Goal: Information Seeking & Learning: Learn about a topic

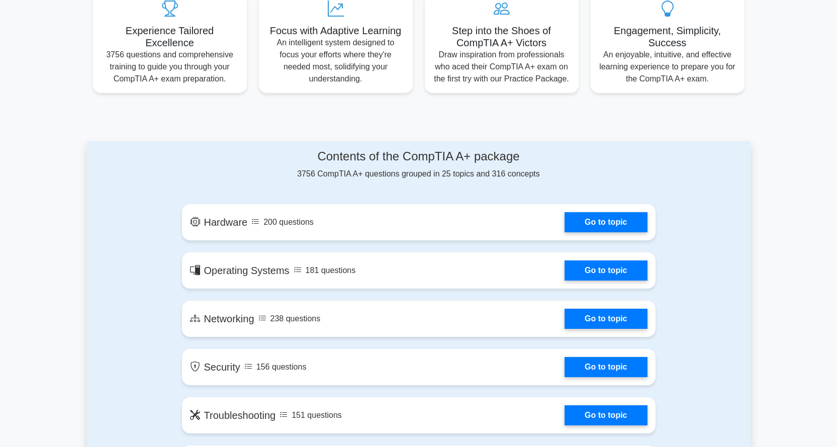
scroll to position [318, 0]
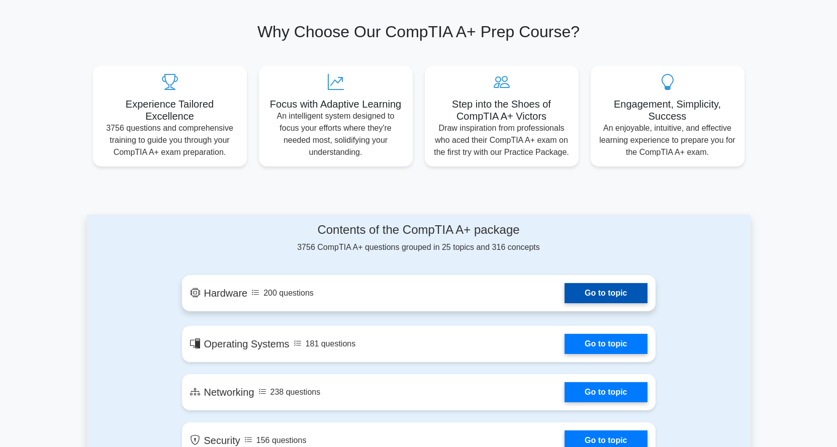
click at [599, 290] on link "Go to topic" at bounding box center [606, 293] width 82 height 20
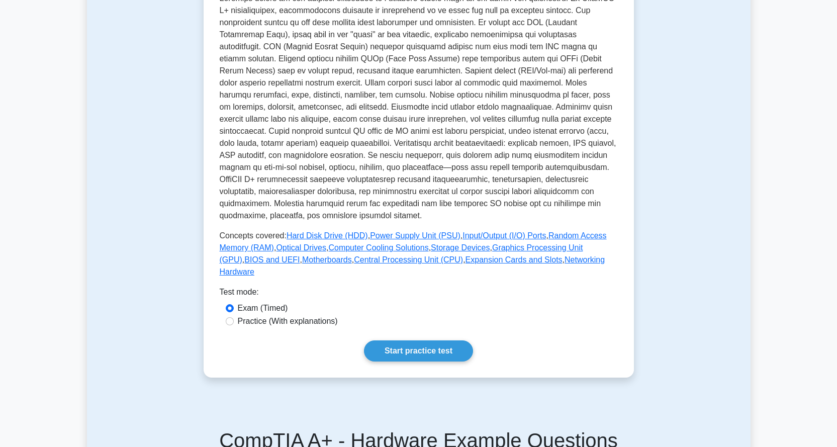
scroll to position [352, 0]
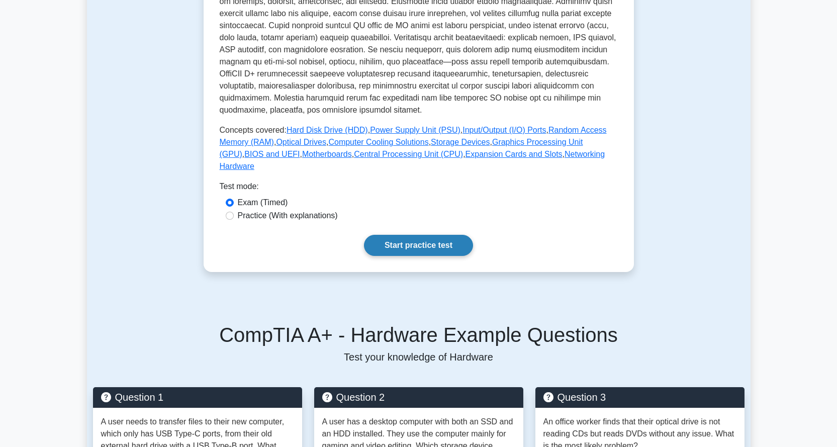
click at [422, 235] on link "Start practice test" at bounding box center [418, 245] width 109 height 21
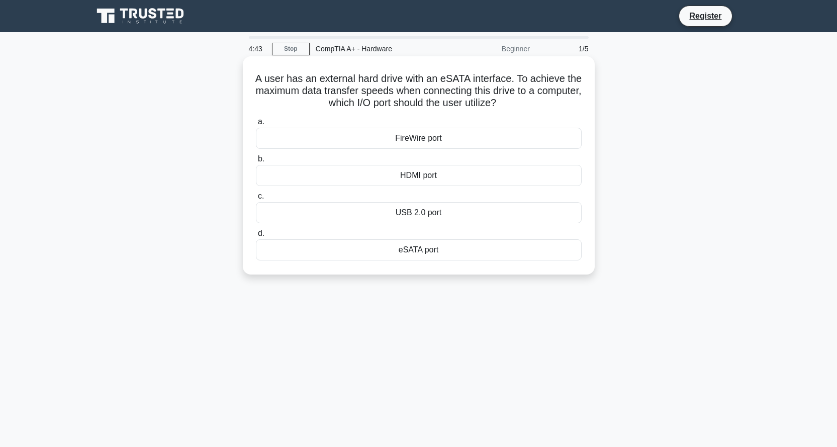
click at [433, 247] on div "eSATA port" at bounding box center [419, 249] width 326 height 21
click at [256, 237] on input "d. eSATA port" at bounding box center [256, 233] width 0 height 7
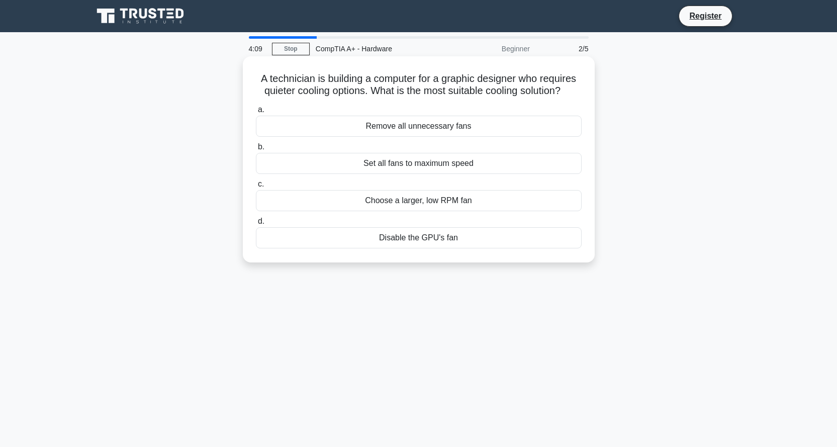
click at [441, 200] on div "Choose a larger, low RPM fan" at bounding box center [419, 200] width 326 height 21
click at [256, 188] on input "c. Choose a larger, low RPM fan" at bounding box center [256, 184] width 0 height 7
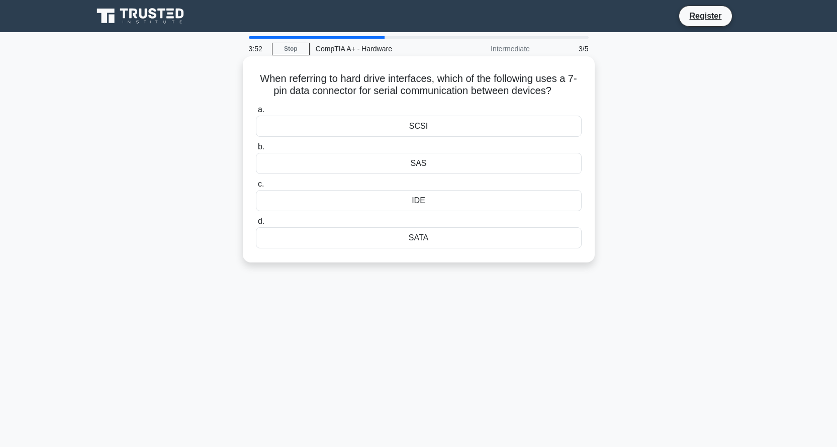
click at [434, 236] on div "SATA" at bounding box center [419, 237] width 326 height 21
click at [256, 225] on input "d. SATA" at bounding box center [256, 221] width 0 height 7
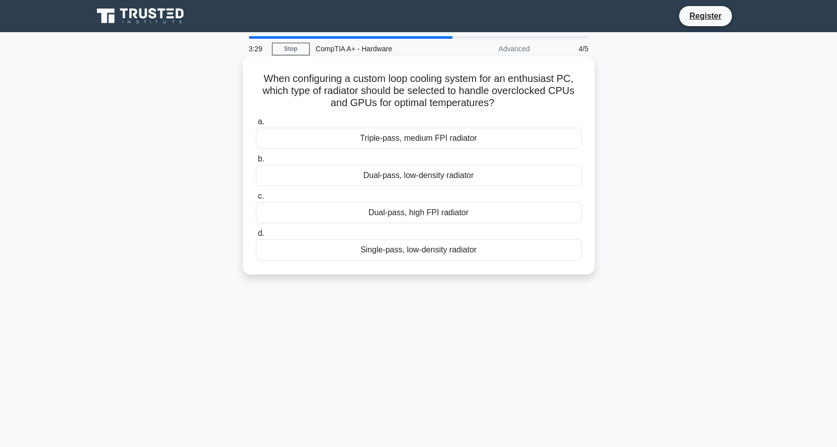
click at [427, 179] on div "Dual-pass, low-density radiator" at bounding box center [419, 175] width 326 height 21
click at [256, 162] on input "b. Dual-pass, low-density radiator" at bounding box center [256, 159] width 0 height 7
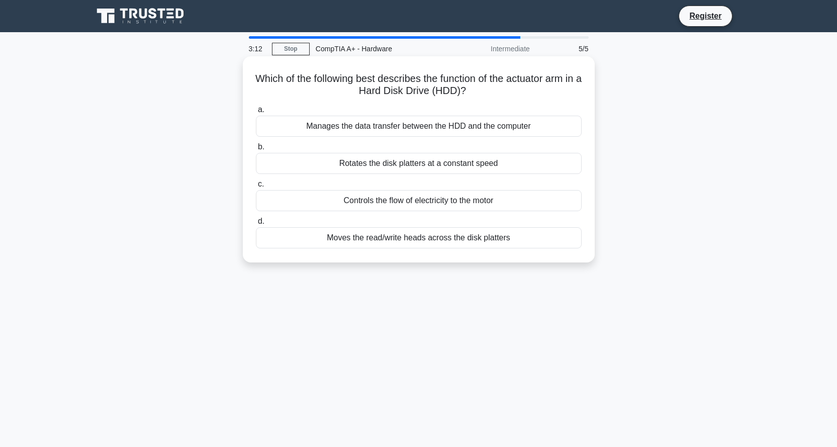
click at [408, 238] on div "Moves the read/write heads across the disk platters" at bounding box center [419, 237] width 326 height 21
click at [256, 225] on input "d. Moves the read/write heads across the disk platters" at bounding box center [256, 221] width 0 height 7
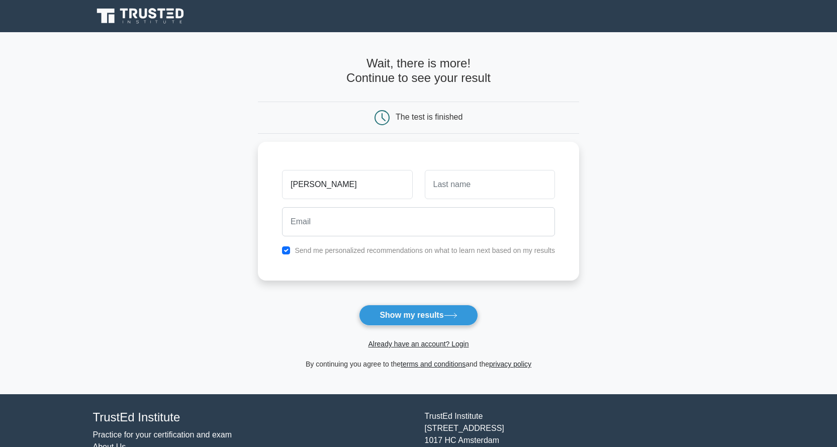
type input "Alejandro"
type input "v"
type input "Velasco"
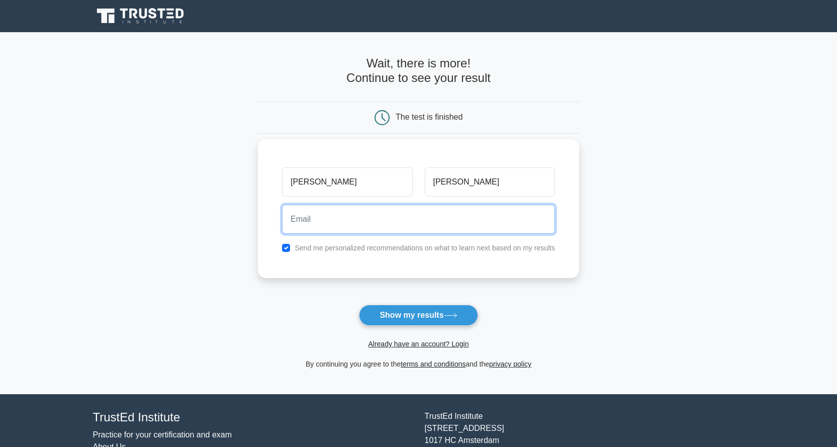
click at [345, 224] on input "email" at bounding box center [418, 219] width 273 height 29
type input "hajjivelasco77@gmail.com"
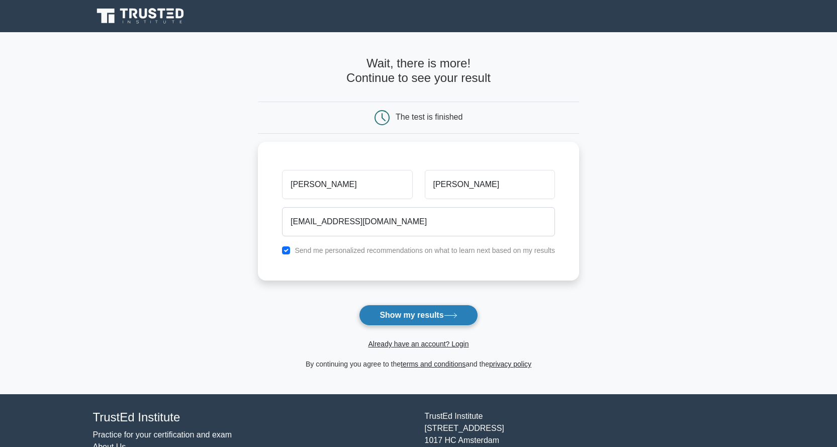
click at [388, 316] on button "Show my results" at bounding box center [418, 315] width 119 height 21
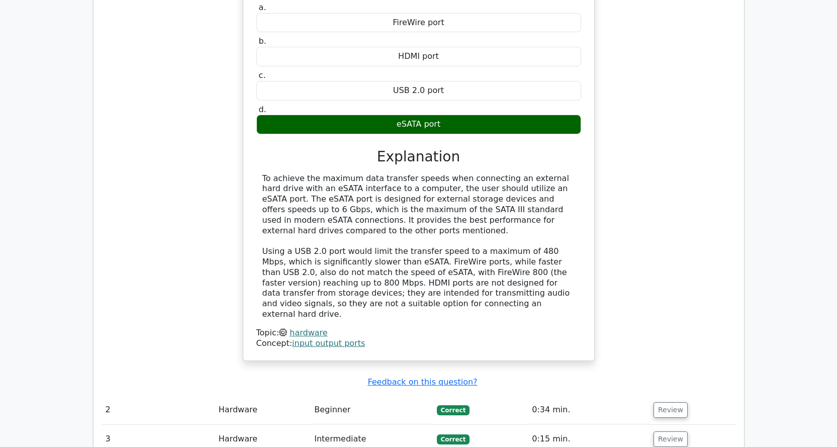
scroll to position [1006, 0]
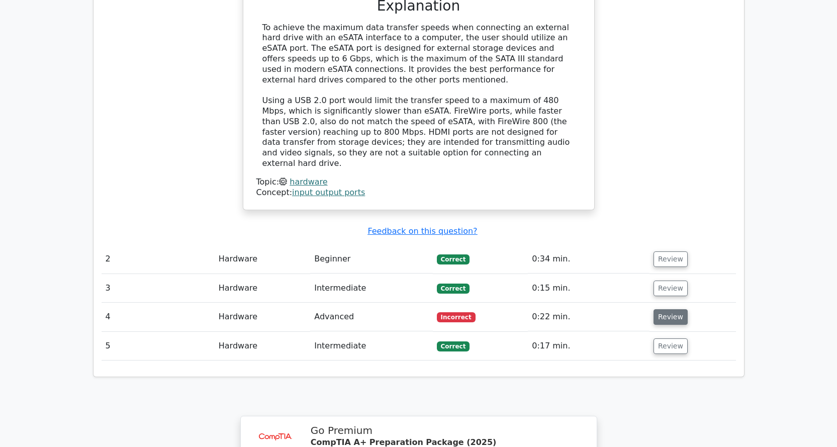
click at [667, 309] on button "Review" at bounding box center [671, 317] width 34 height 16
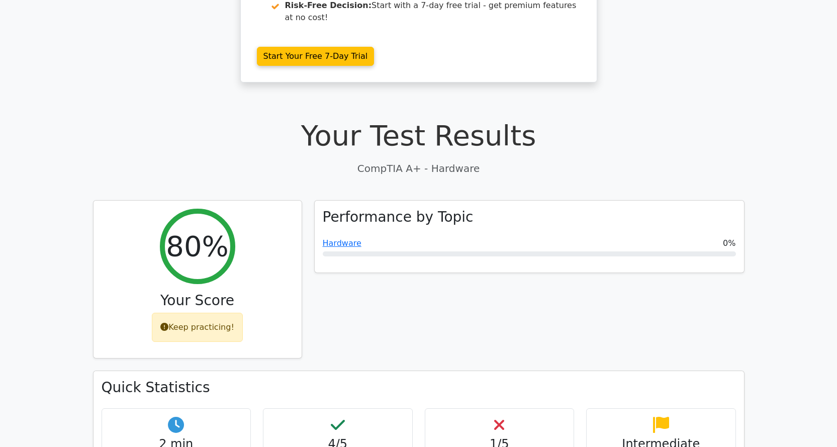
scroll to position [0, 0]
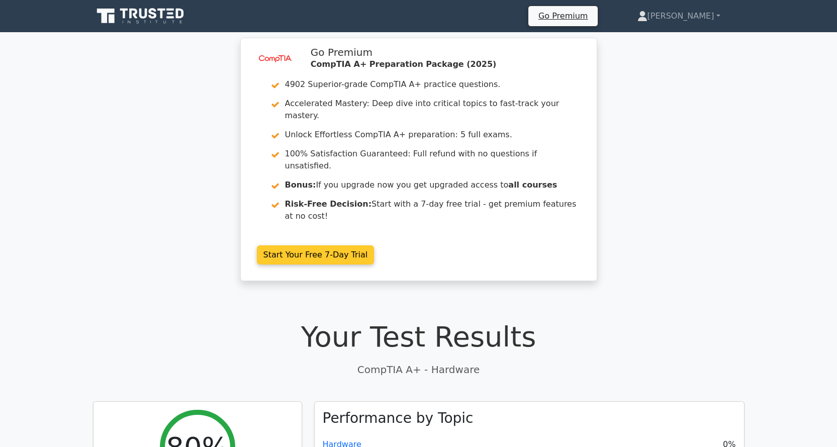
click at [298, 245] on link "Start Your Free 7-Day Trial" at bounding box center [316, 254] width 118 height 19
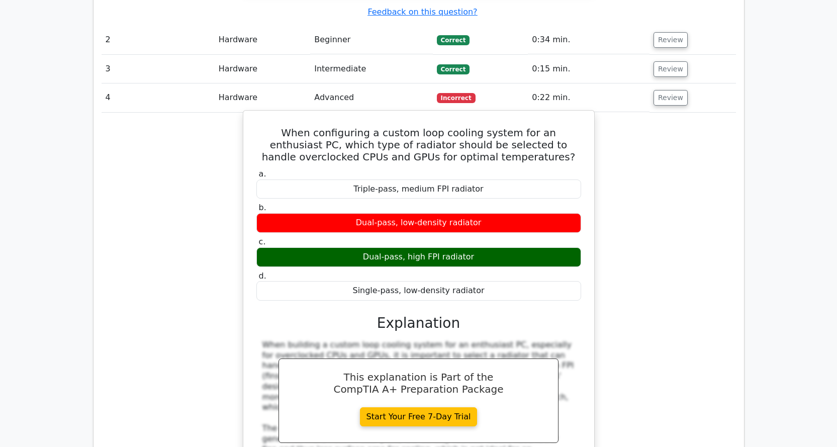
scroll to position [1201, 0]
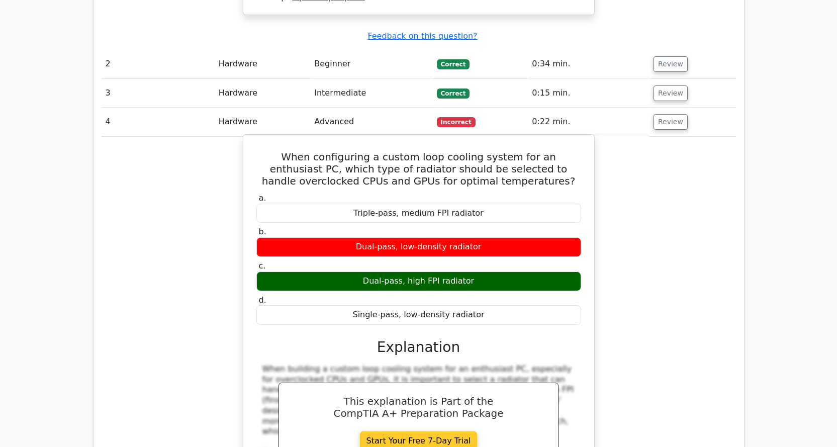
click at [428, 431] on link "Start Your Free 7-Day Trial" at bounding box center [419, 440] width 118 height 19
